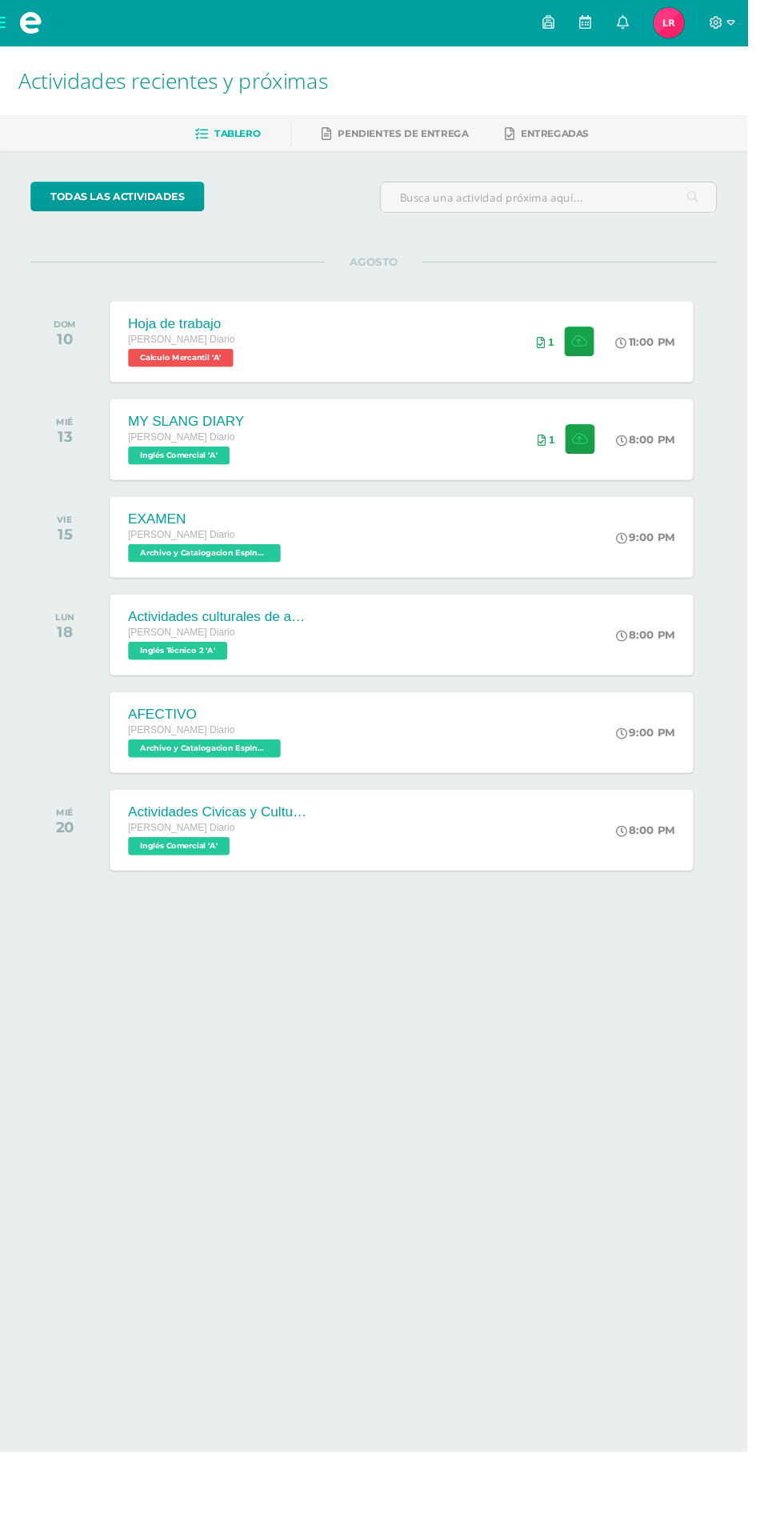
click at [506, 351] on div "Hoja de trabajo [PERSON_NAME] Diario Calculo Mercantil 'A' 11:00 PM 1 Hoja de t…" at bounding box center [422, 358] width 612 height 84
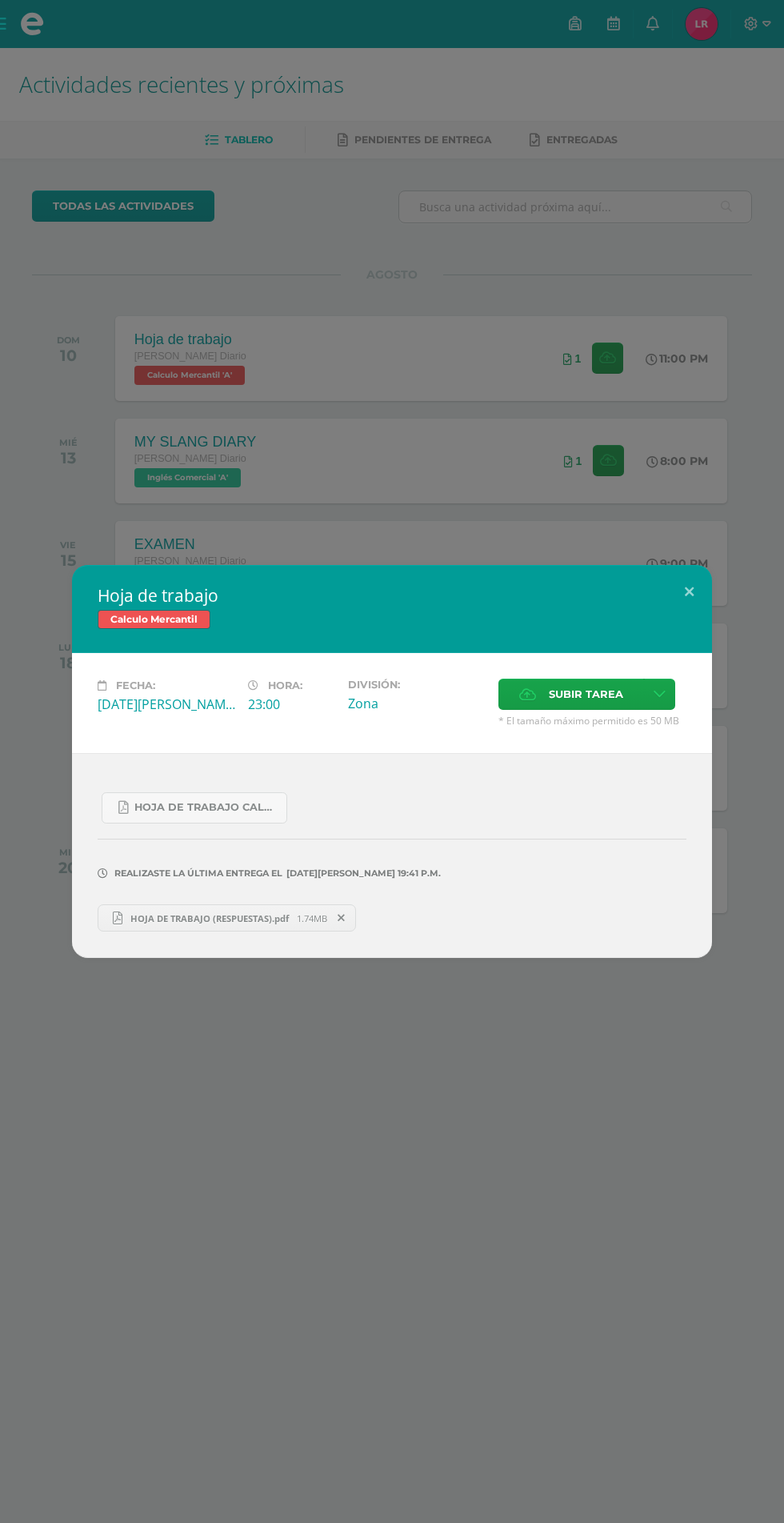
click at [344, 911] on span at bounding box center [341, 918] width 27 height 18
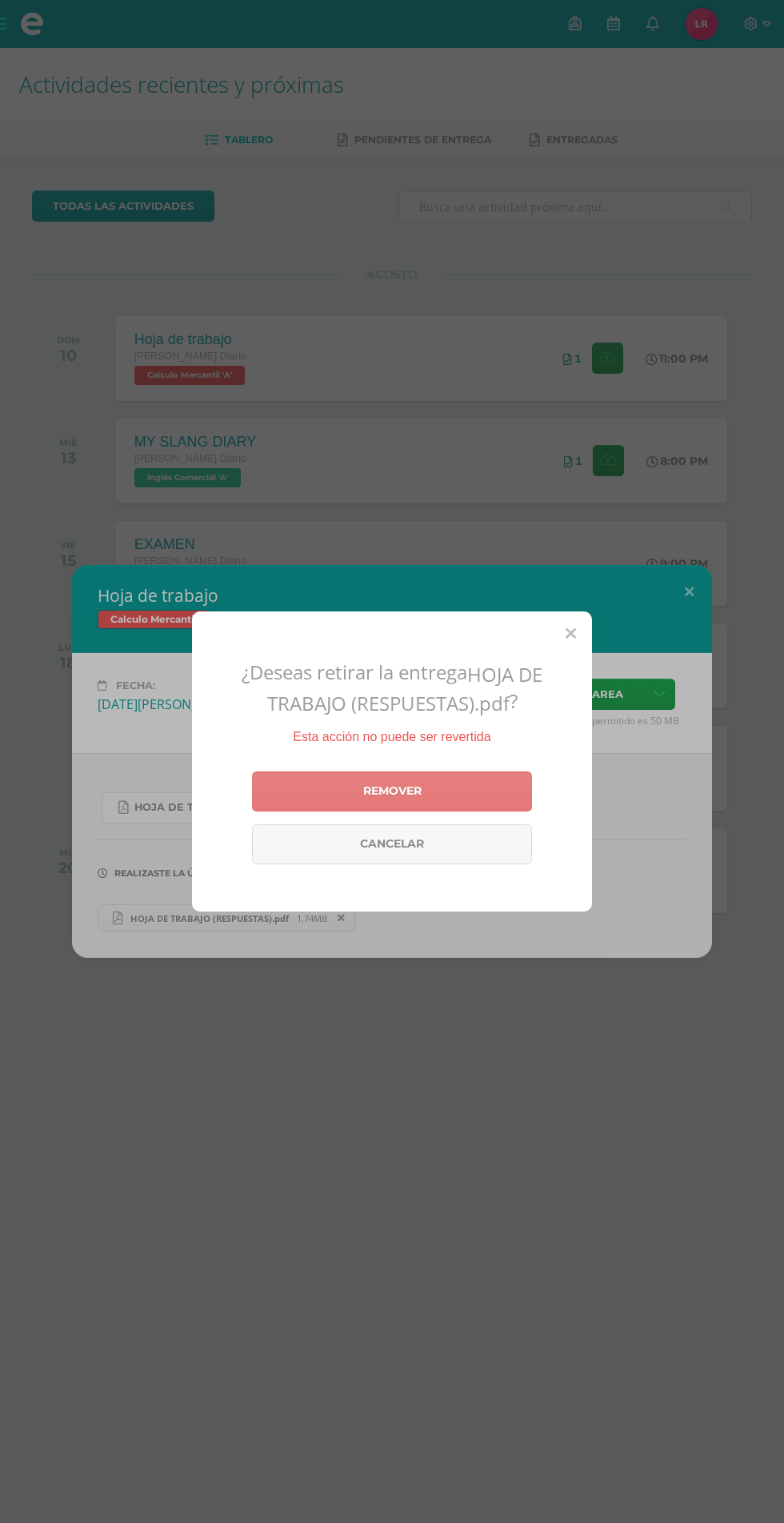
click at [493, 812] on link "Remover" at bounding box center [392, 791] width 280 height 40
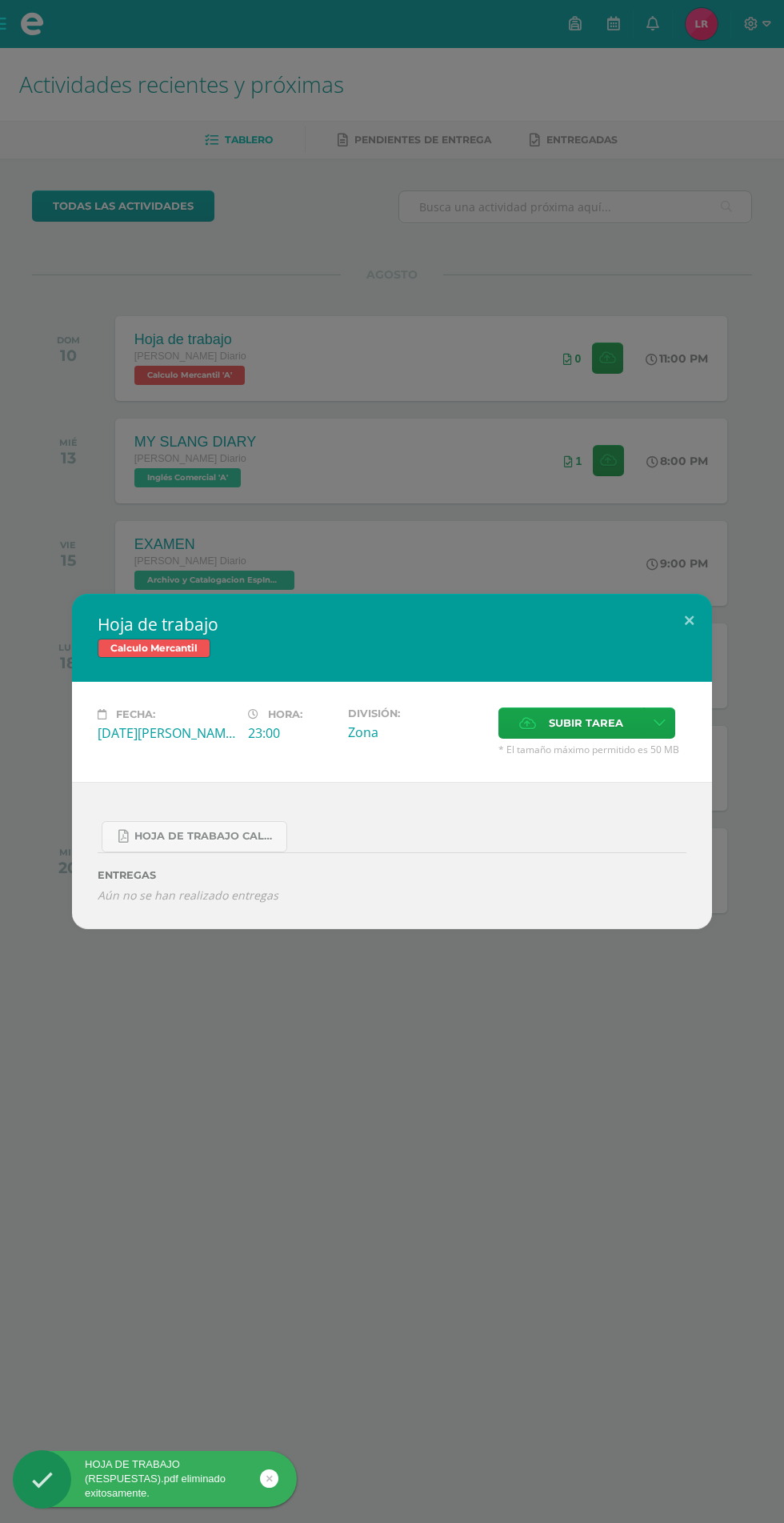
click at [588, 719] on span "Subir tarea" at bounding box center [586, 723] width 74 height 29
click at [0, 0] on input "Subir tarea" at bounding box center [0, 0] width 0 height 0
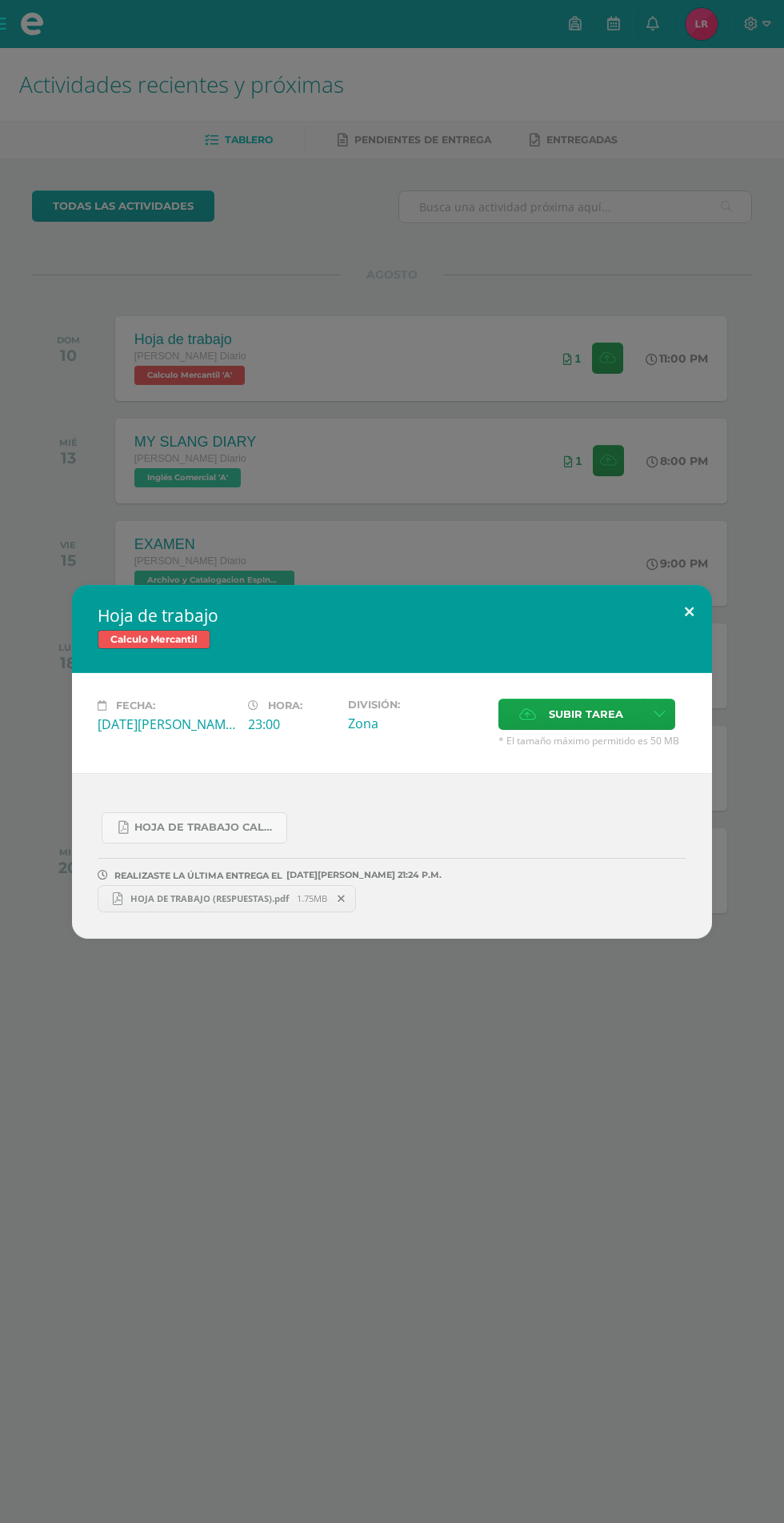
click at [689, 613] on button at bounding box center [689, 612] width 46 height 54
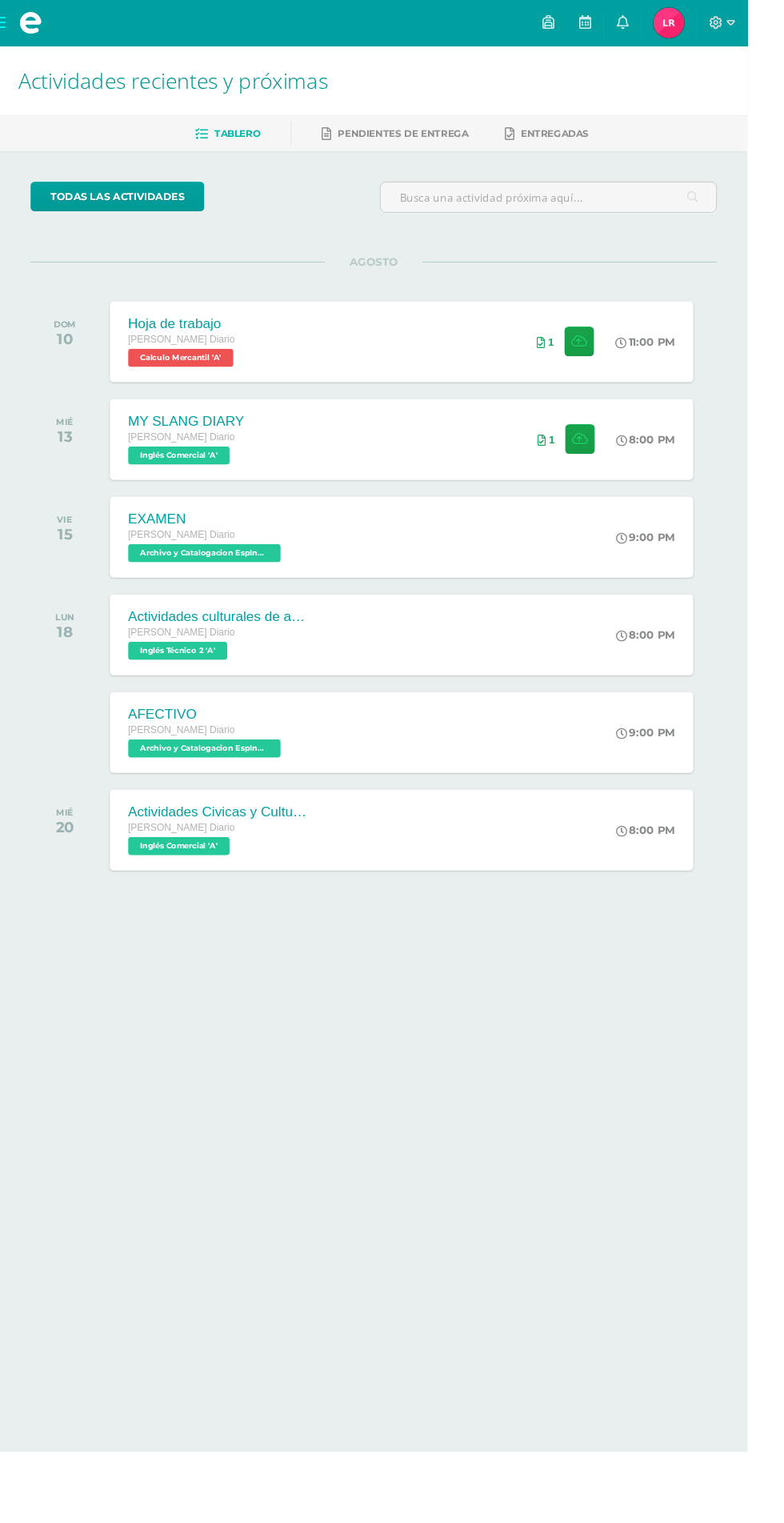
click at [432, 368] on div "Hoja de trabajo [PERSON_NAME] Diario Calculo Mercantil 'A' 11:00 PM 1 Hoja de t…" at bounding box center [422, 358] width 612 height 84
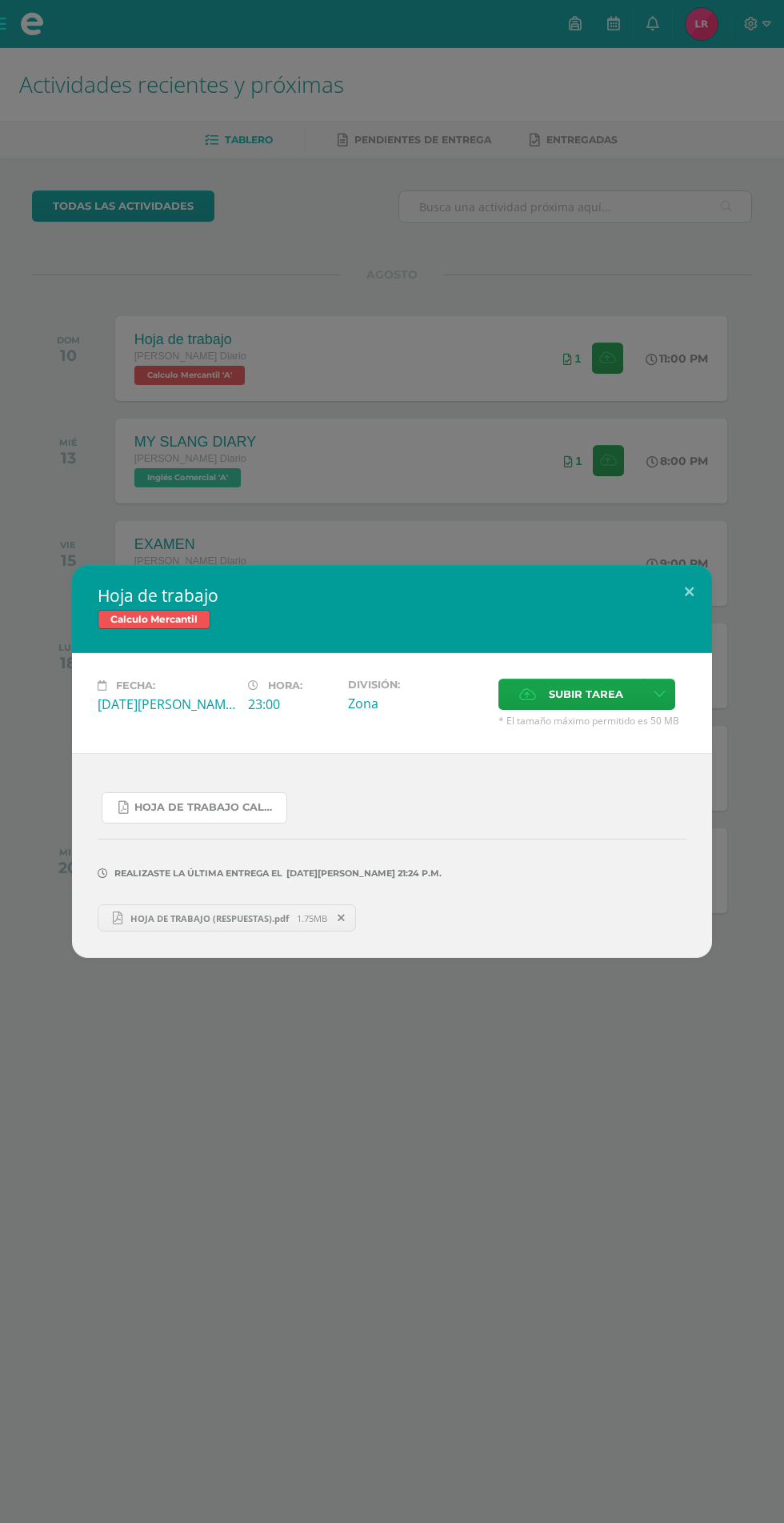
click at [249, 808] on span "Hoja de trabajo calculo mercantil.pdf" at bounding box center [207, 808] width 144 height 13
